Goal: Task Accomplishment & Management: Manage account settings

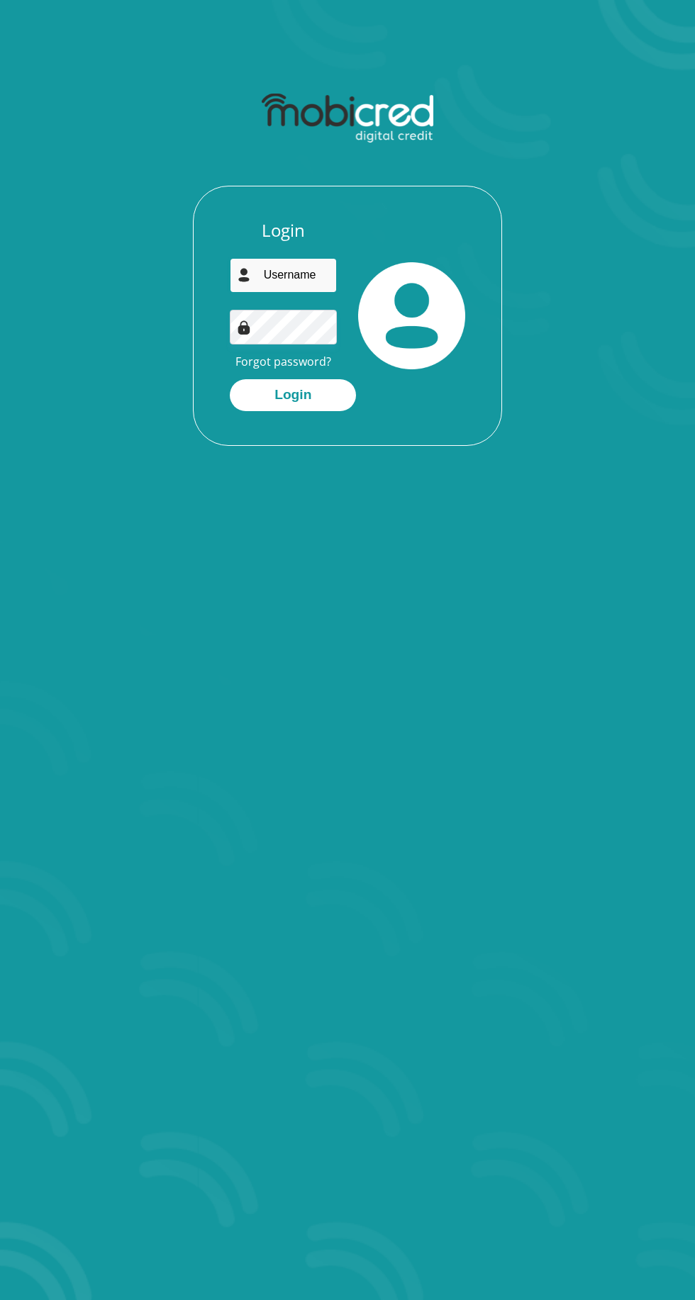
click at [305, 269] on input "email" at bounding box center [283, 275] width 107 height 35
type input "valambya@gmail.com"
click at [230, 379] on button "Login" at bounding box center [293, 395] width 126 height 32
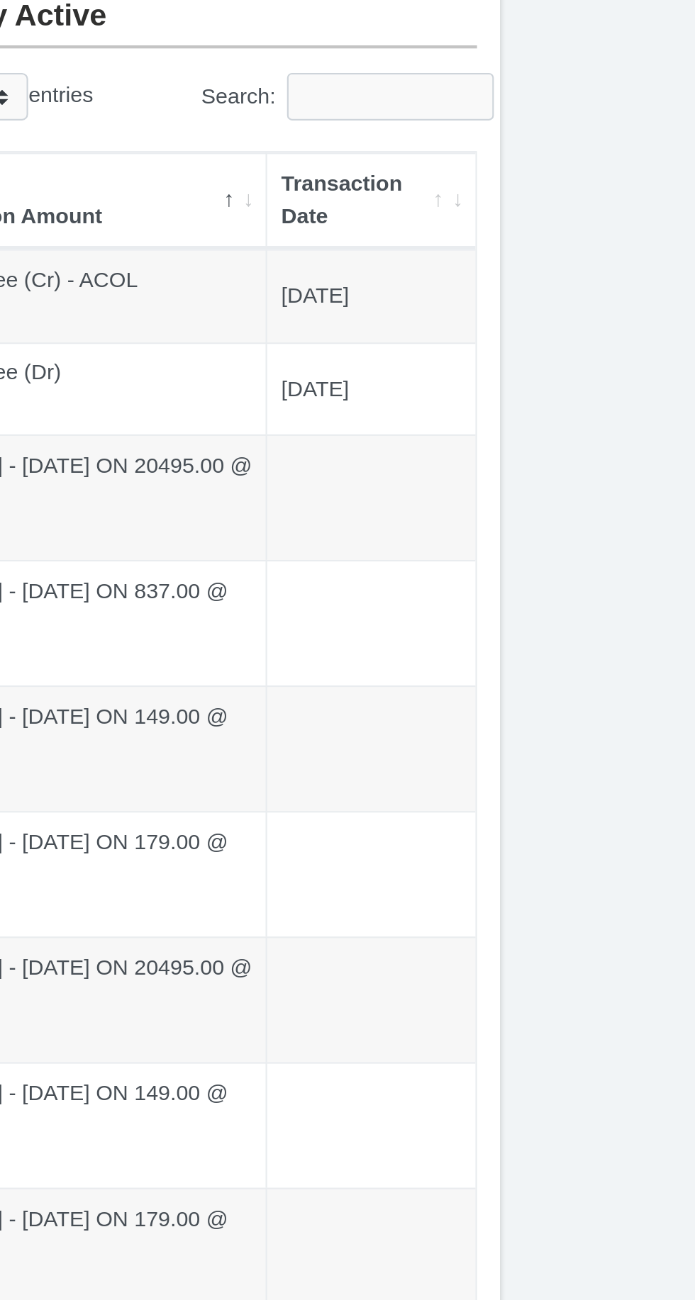
click at [583, 249] on th "Transaction Date" at bounding box center [543, 240] width 96 height 45
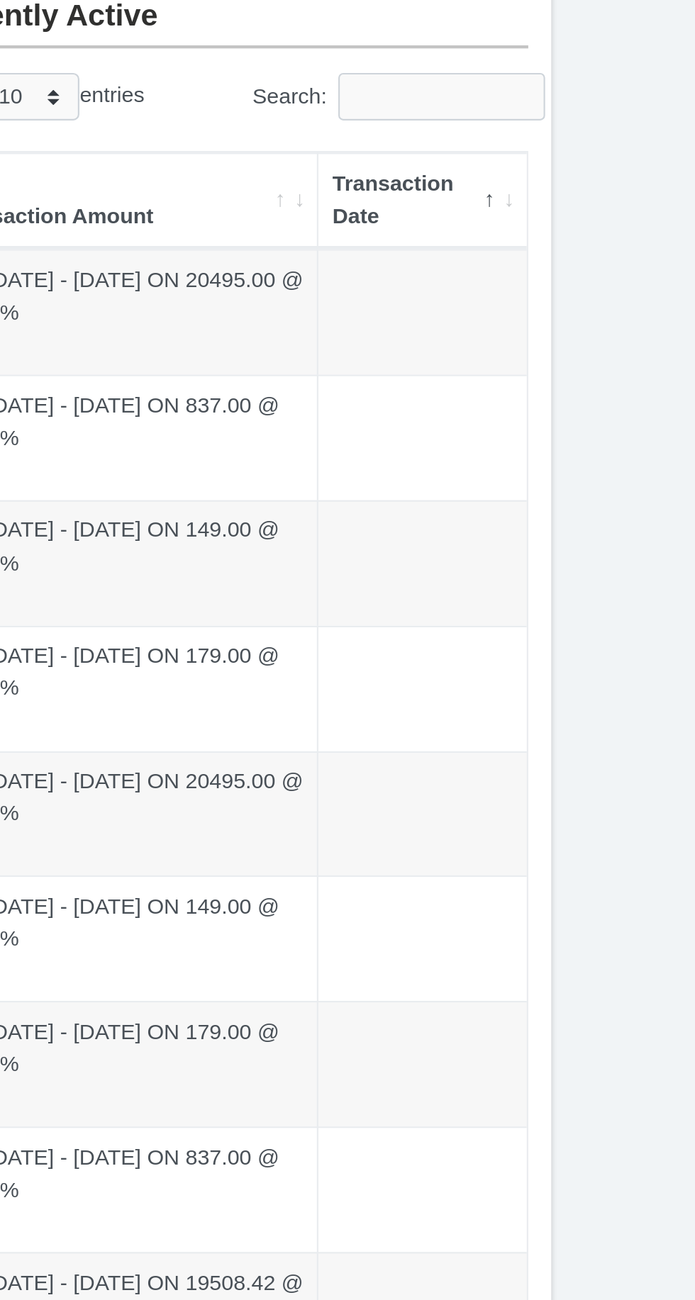
click at [575, 252] on th "Transaction Date" at bounding box center [543, 240] width 96 height 45
